Goal: Navigation & Orientation: Find specific page/section

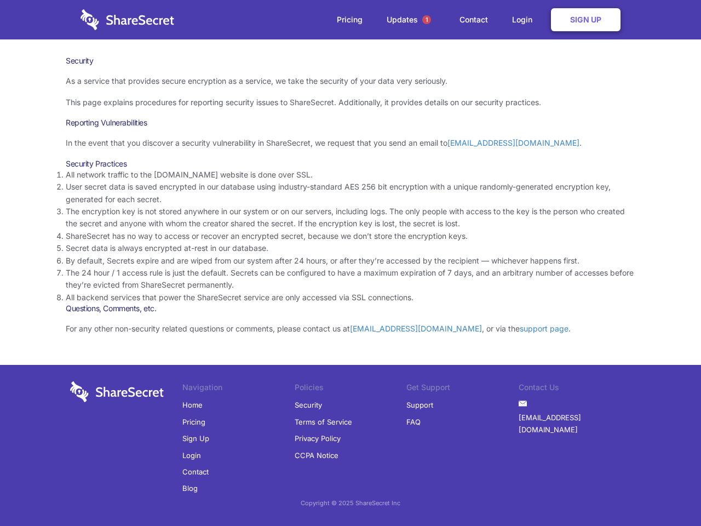
click at [351, 263] on li "By default, Secrets expire and are wiped from our system after 24 hours, or aft…" at bounding box center [351, 261] width 570 height 12
click at [427, 20] on span "1" at bounding box center [426, 19] width 9 height 9
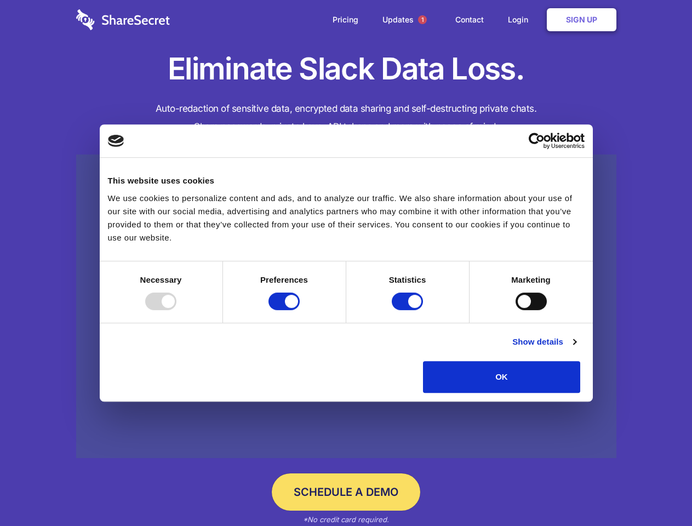
click at [176, 310] on div at bounding box center [160, 301] width 31 height 18
click at [300, 310] on input "Preferences" at bounding box center [283, 301] width 31 height 18
checkbox input "false"
click at [409, 310] on input "Statistics" at bounding box center [407, 301] width 31 height 18
checkbox input "false"
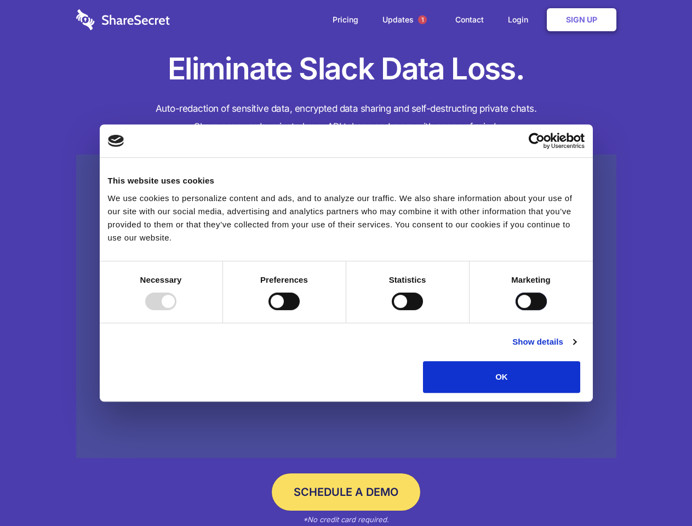
click at [515, 310] on input "Marketing" at bounding box center [530, 301] width 31 height 18
checkbox input "true"
click at [576, 348] on link "Show details" at bounding box center [544, 341] width 64 height 13
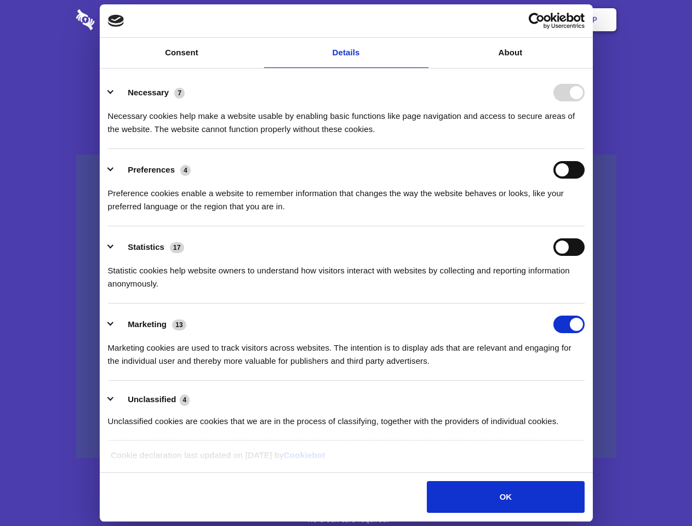
click at [584, 136] on div "Necessary 7 Necessary cookies help make a website usable by enabling basic func…" at bounding box center [346, 110] width 477 height 52
click at [422, 20] on span "1" at bounding box center [422, 19] width 9 height 9
